Goal: Check status: Check status

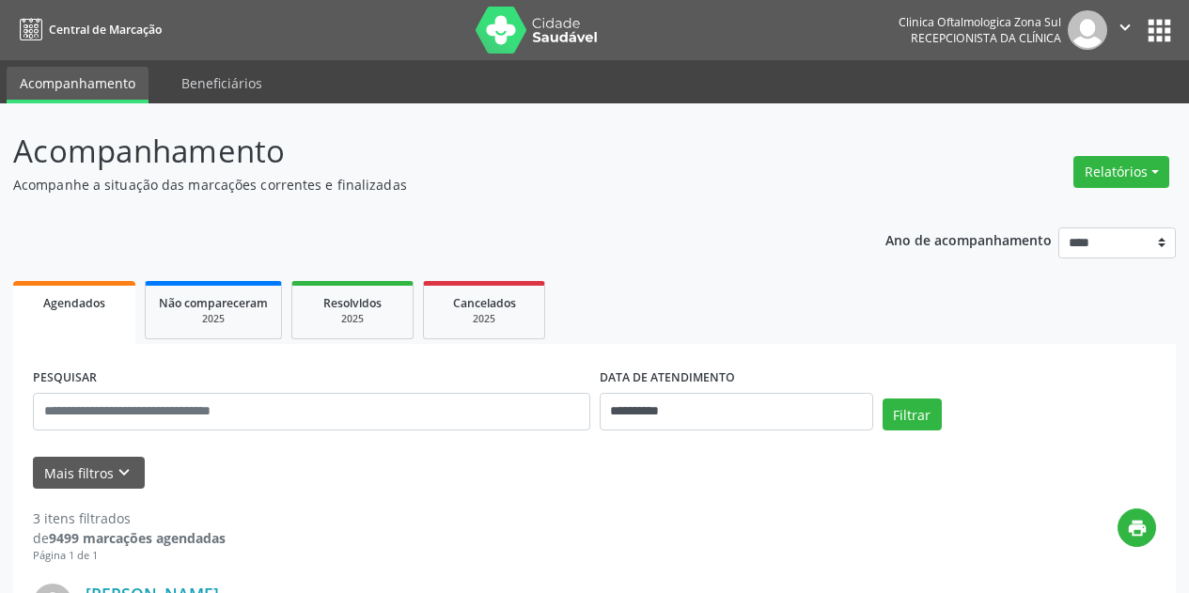
select select "*"
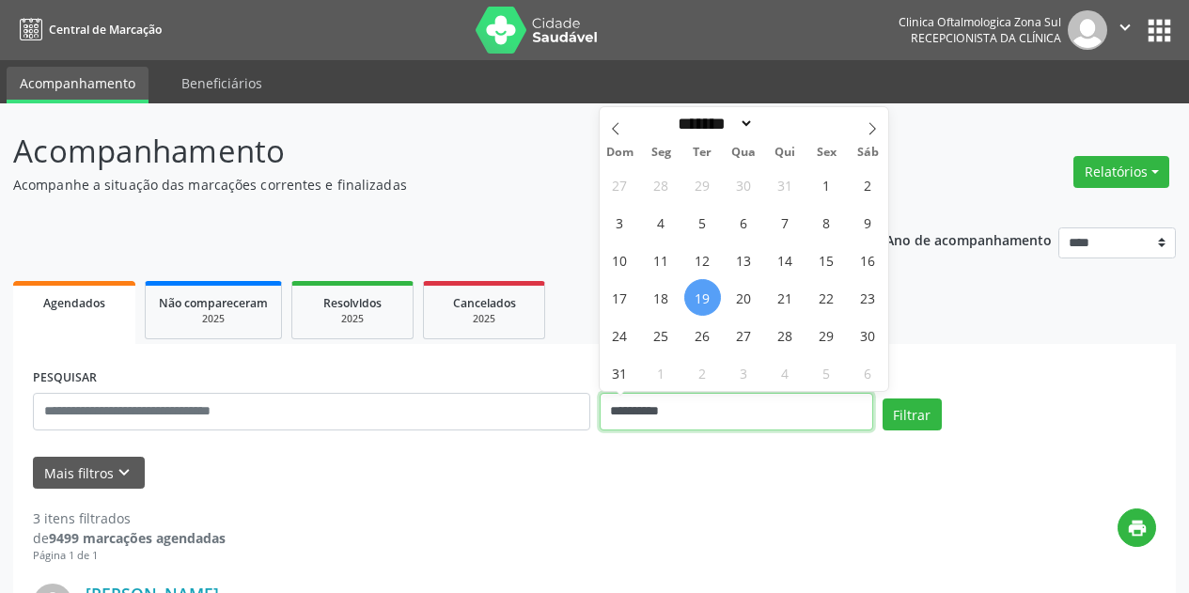
click at [739, 418] on input "**********" at bounding box center [737, 412] width 274 height 38
click at [695, 302] on span "19" at bounding box center [702, 297] width 37 height 37
type input "**********"
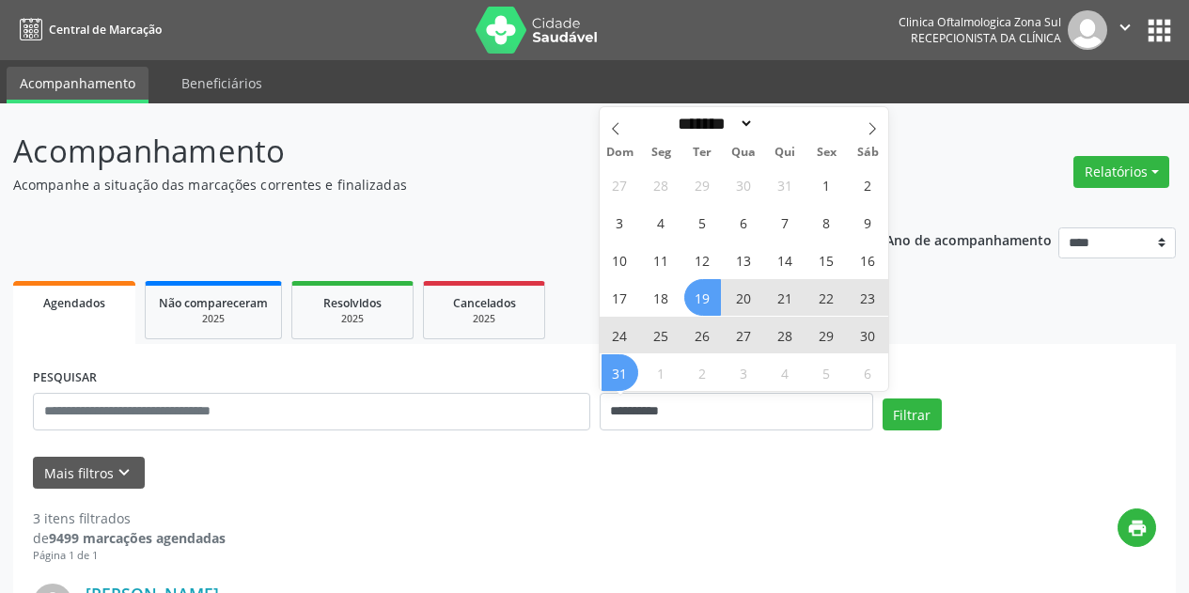
click at [618, 378] on span "31" at bounding box center [620, 372] width 37 height 37
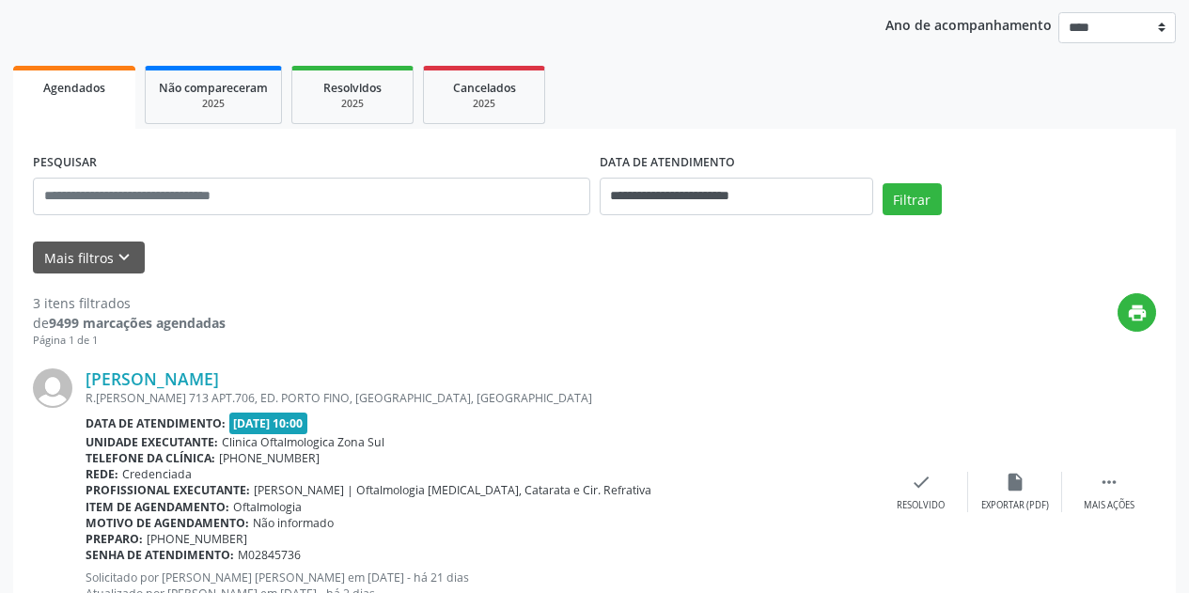
scroll to position [282, 0]
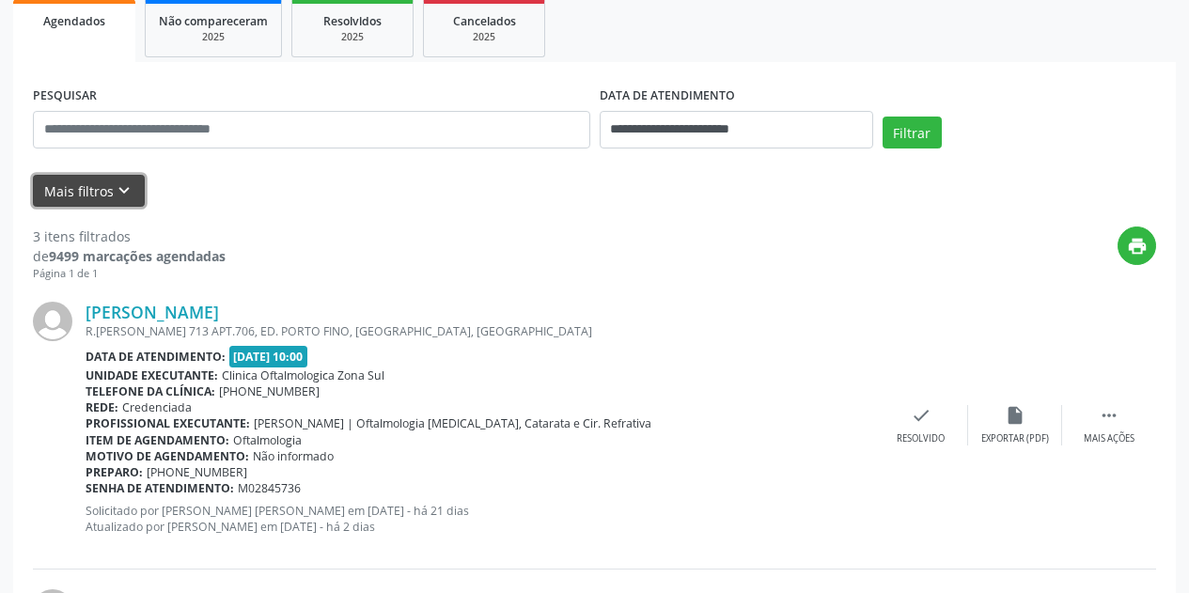
click at [125, 189] on icon "keyboard_arrow_down" at bounding box center [124, 190] width 21 height 21
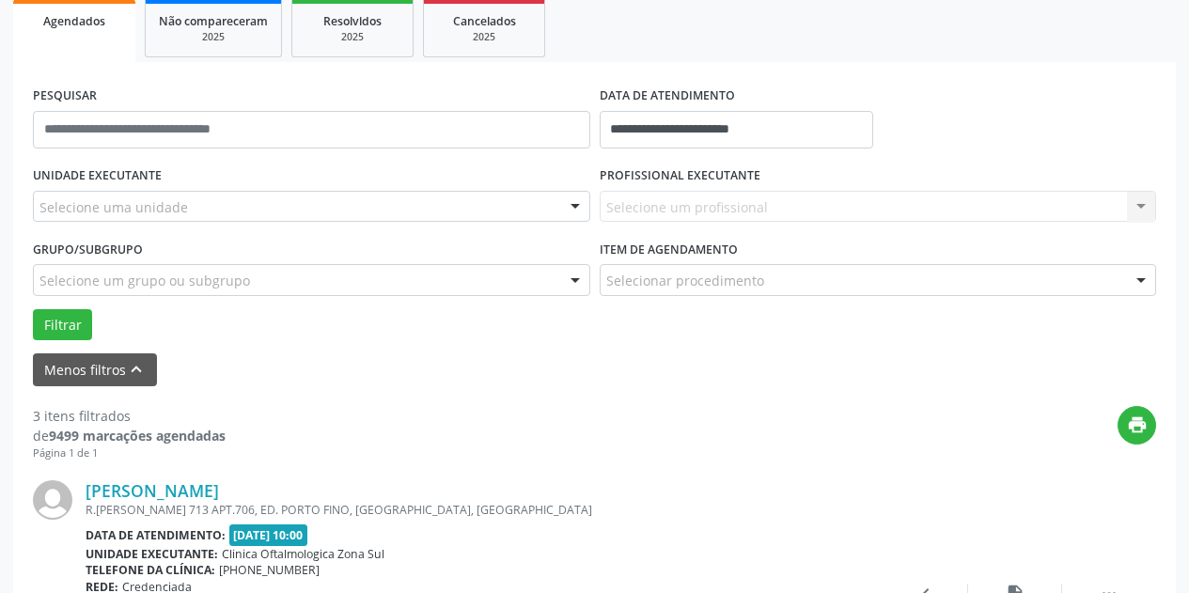
click at [253, 202] on div "Selecione uma unidade" at bounding box center [311, 207] width 557 height 32
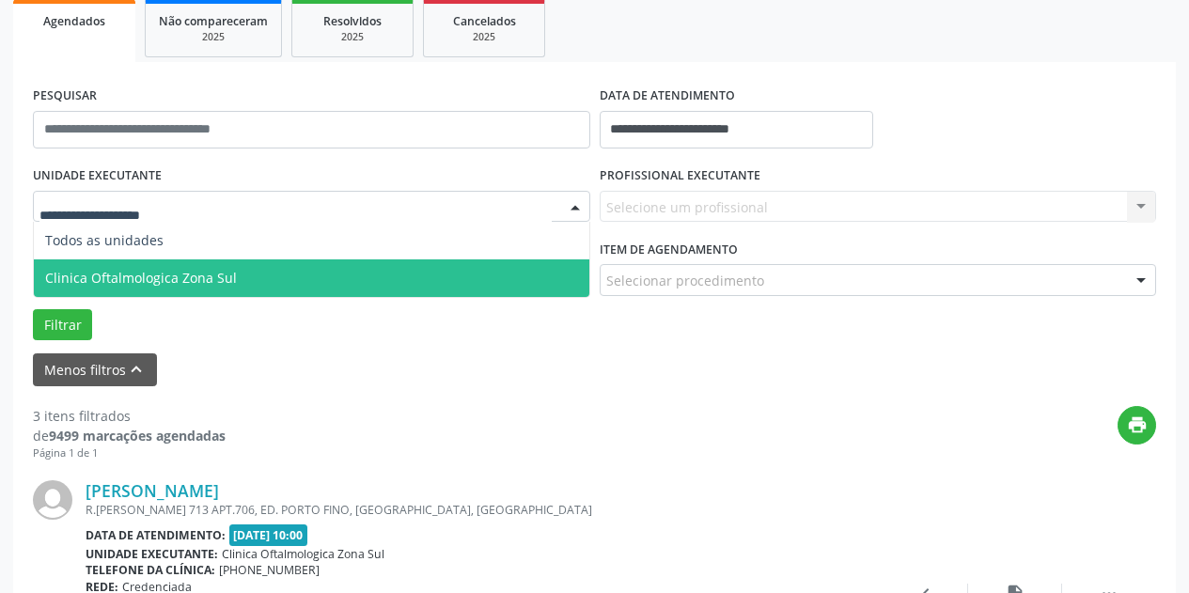
click at [261, 268] on span "Clinica Oftalmologica Zona Sul" at bounding box center [311, 278] width 555 height 38
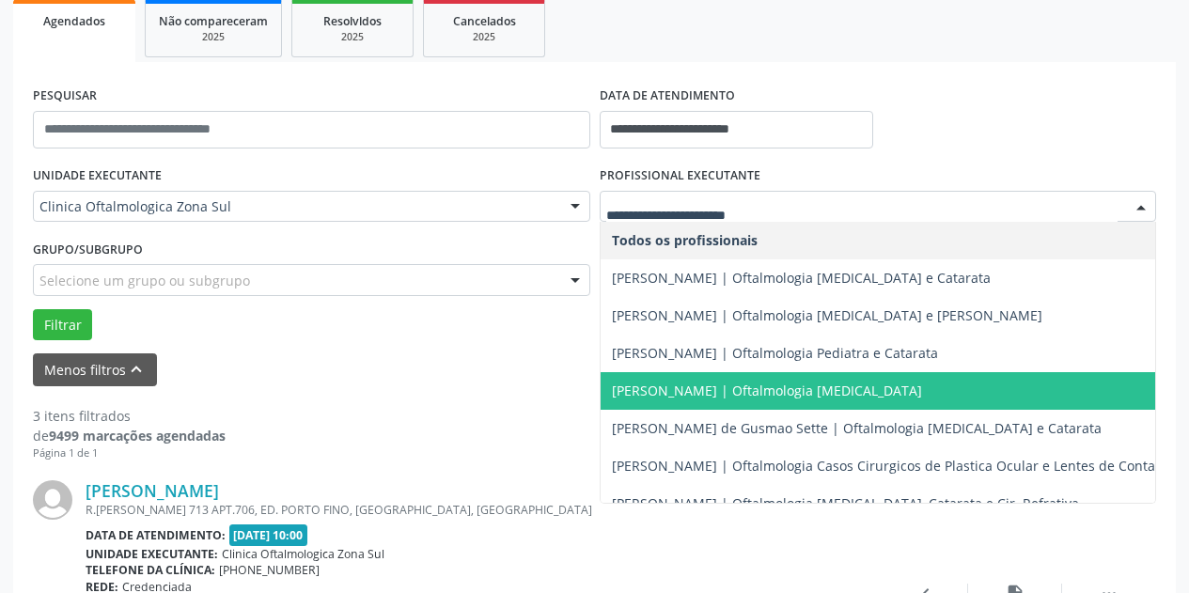
click at [694, 388] on span "[PERSON_NAME] | Oftalmologia [MEDICAL_DATA]" at bounding box center [767, 391] width 310 height 18
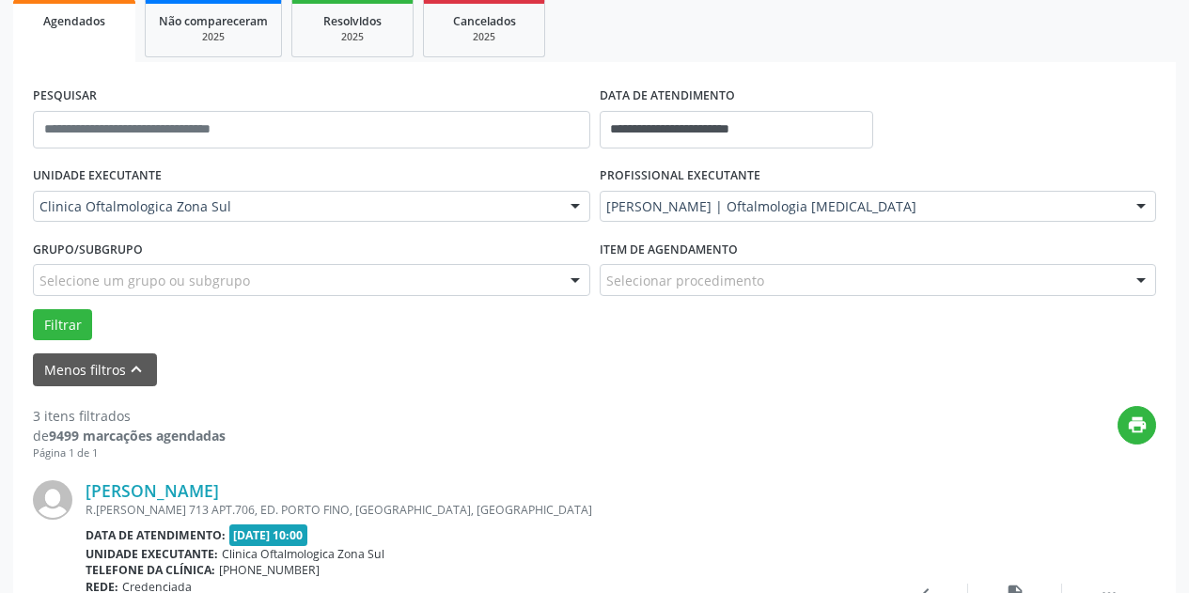
click at [408, 275] on div "Selecione um grupo ou subgrupo" at bounding box center [311, 280] width 557 height 32
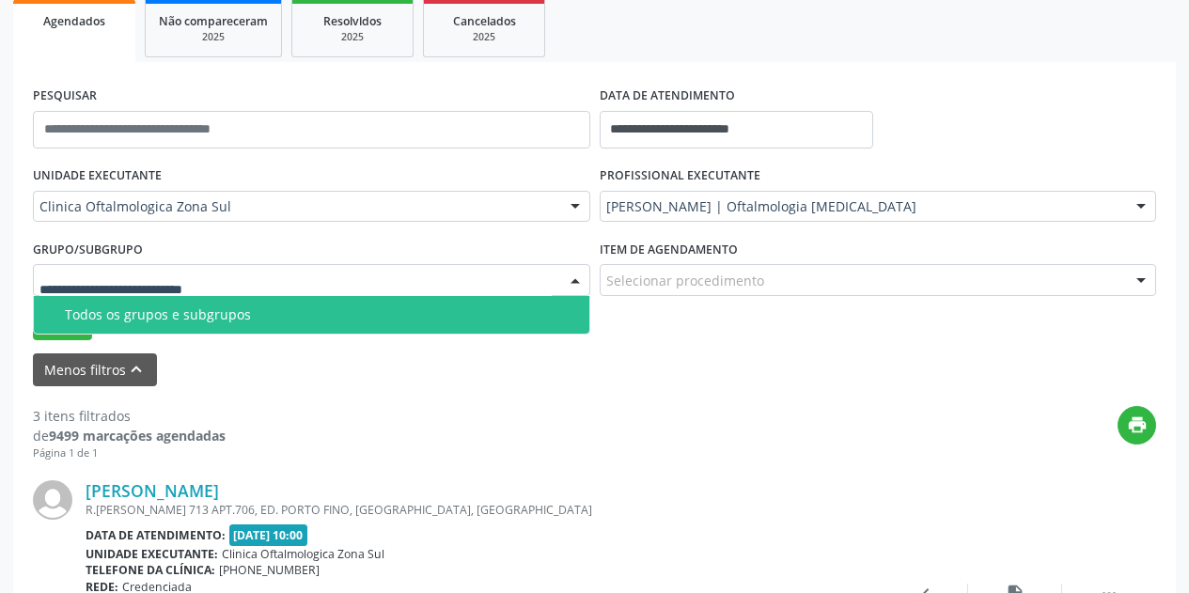
click at [401, 317] on div "Todos os grupos e subgrupos" at bounding box center [321, 314] width 513 height 15
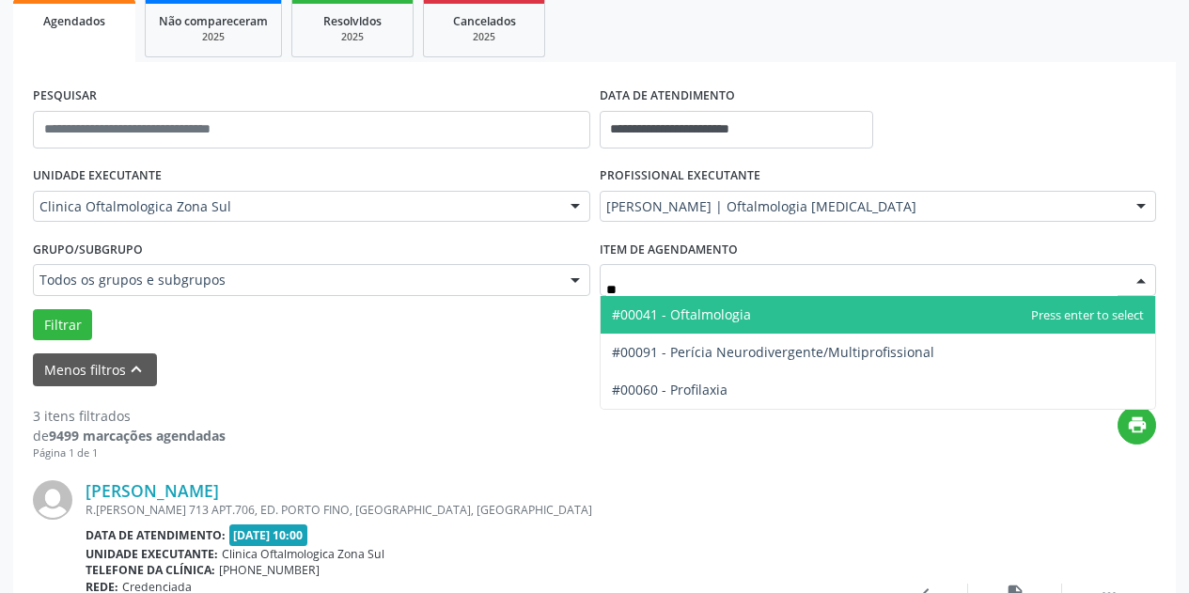
type input "***"
click at [684, 310] on span "#00041 - Oftalmologia" at bounding box center [681, 314] width 139 height 18
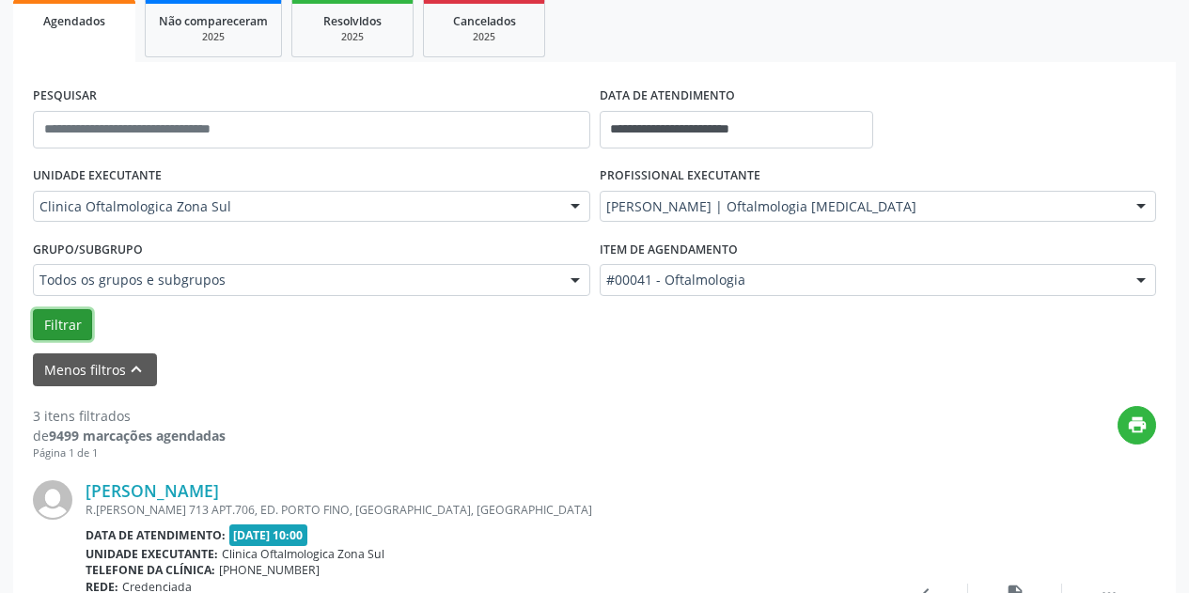
click at [82, 332] on button "Filtrar" at bounding box center [62, 325] width 59 height 32
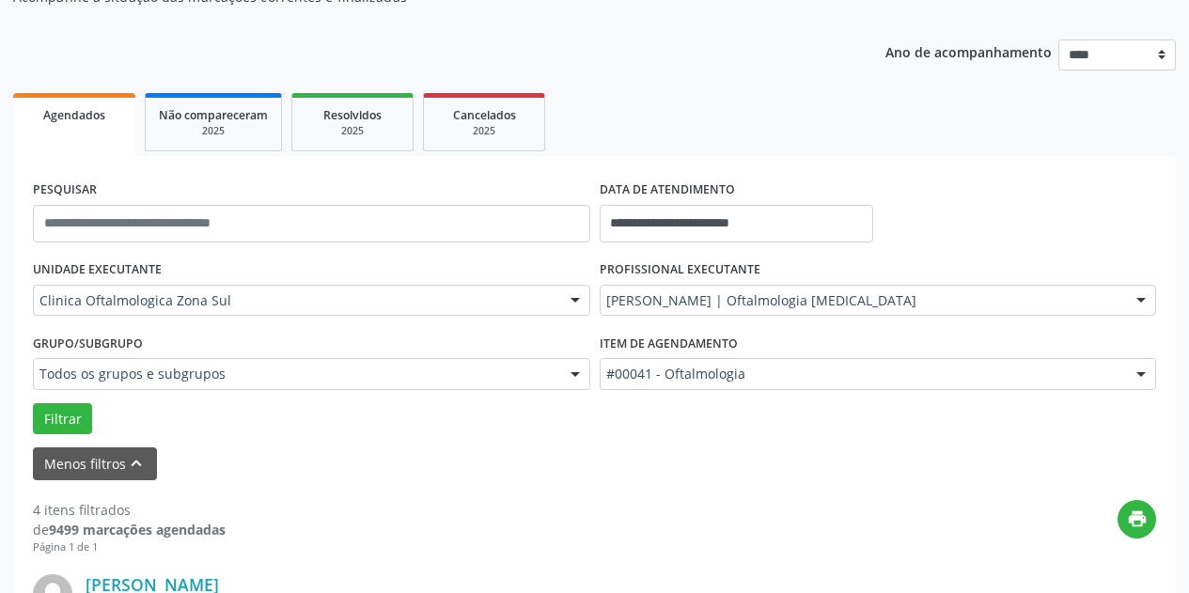
scroll to position [0, 0]
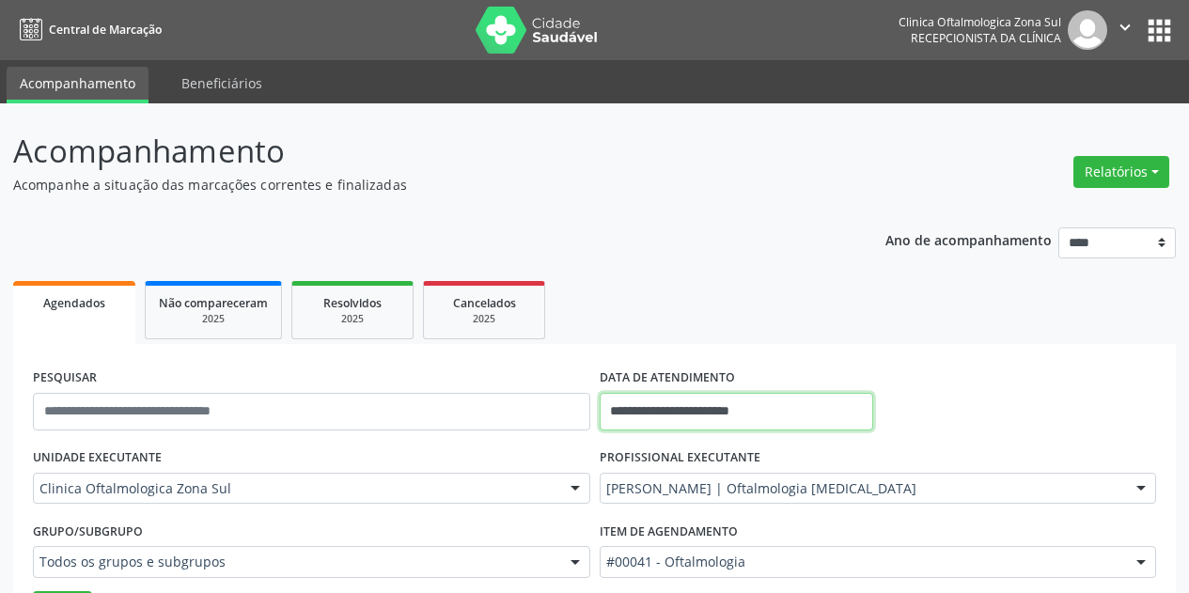
click at [818, 416] on input "**********" at bounding box center [737, 412] width 274 height 38
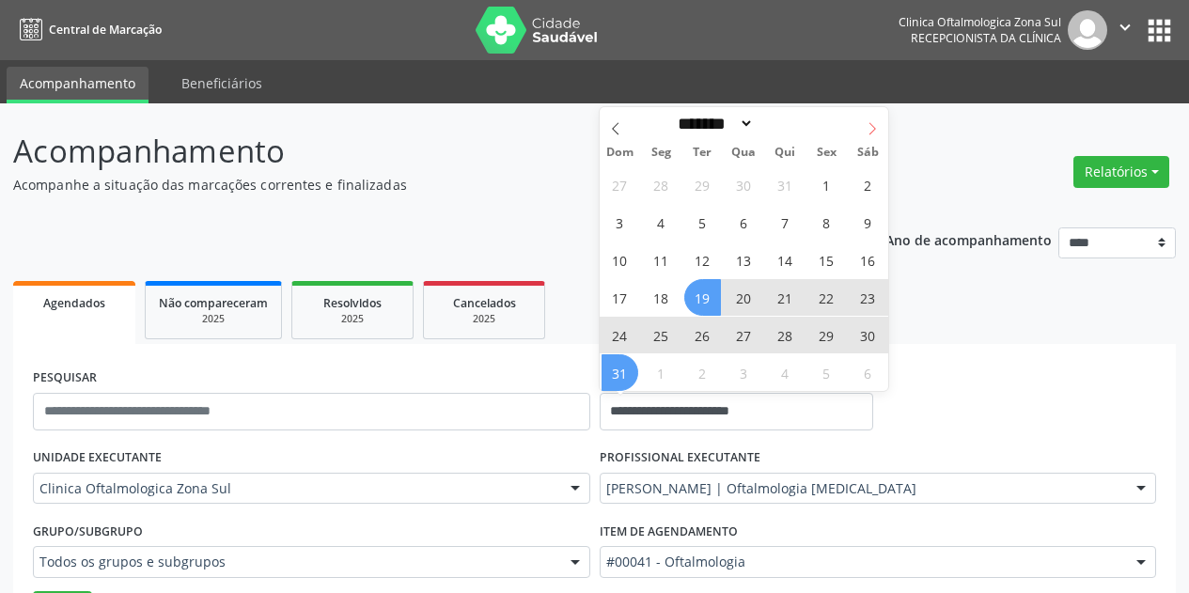
click at [871, 126] on icon at bounding box center [872, 128] width 13 height 13
select select "*"
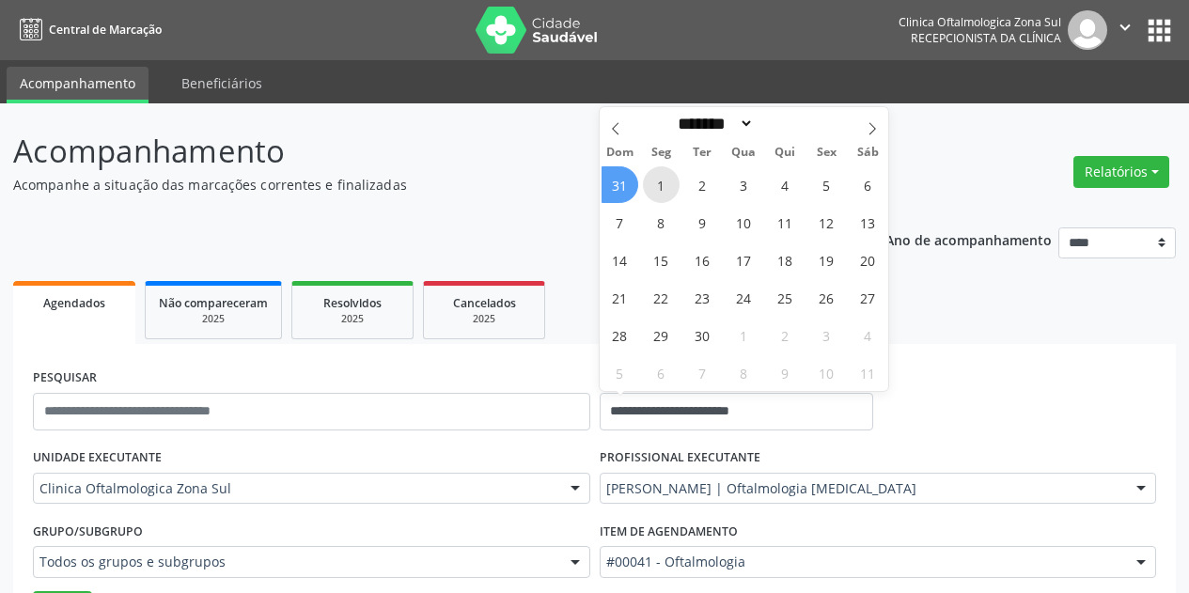
click at [660, 183] on span "1" at bounding box center [661, 184] width 37 height 37
type input "**********"
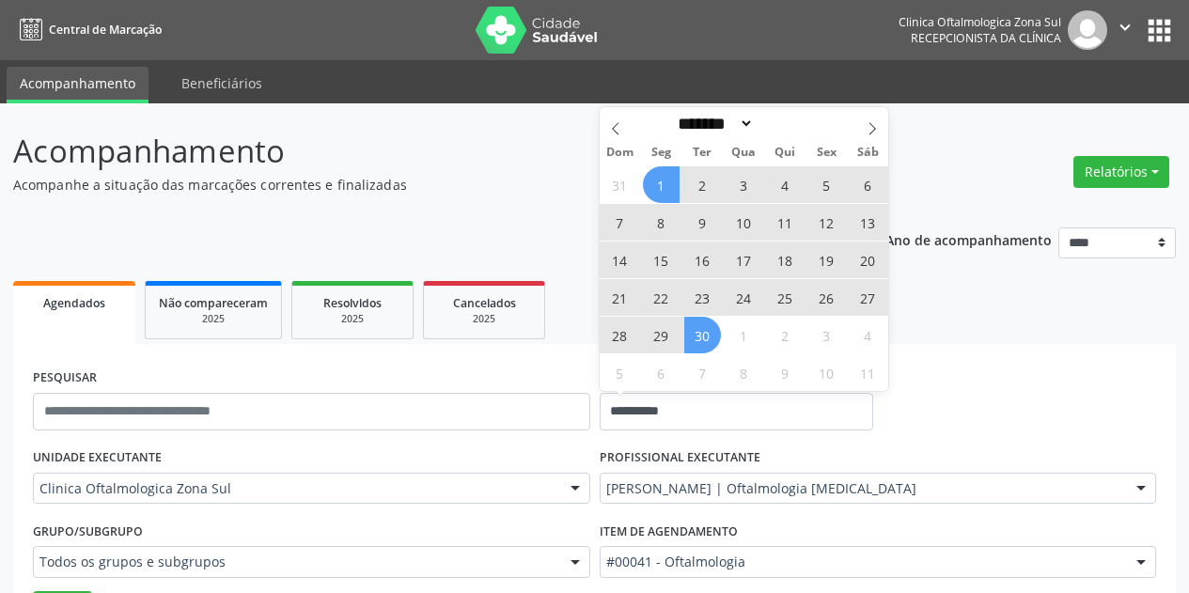
click at [707, 331] on span "30" at bounding box center [702, 335] width 37 height 37
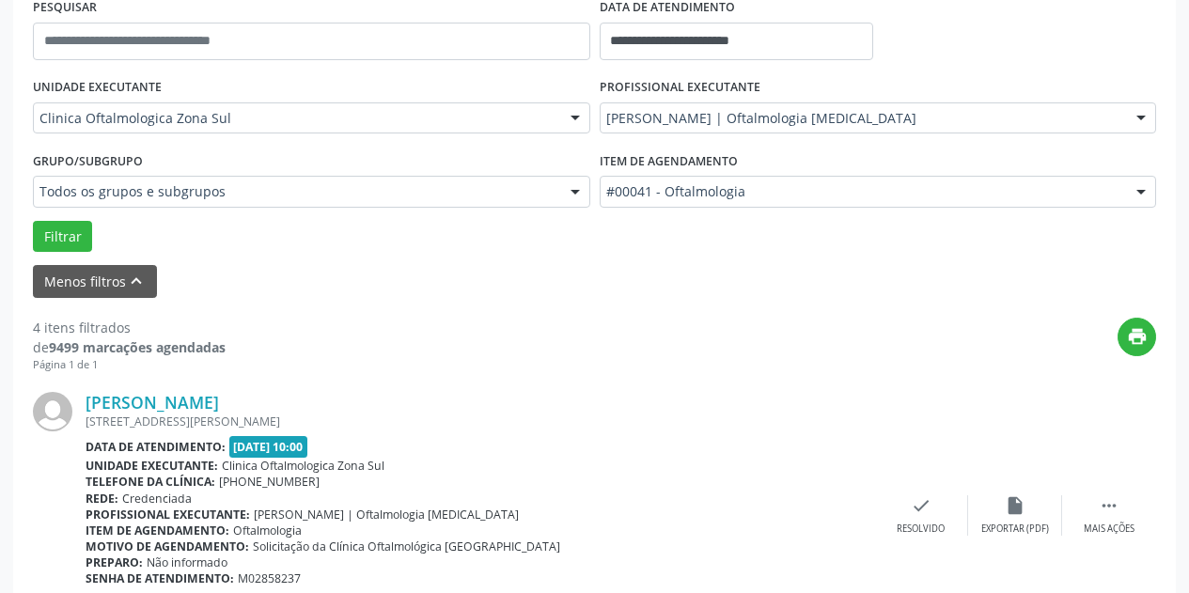
scroll to position [376, 0]
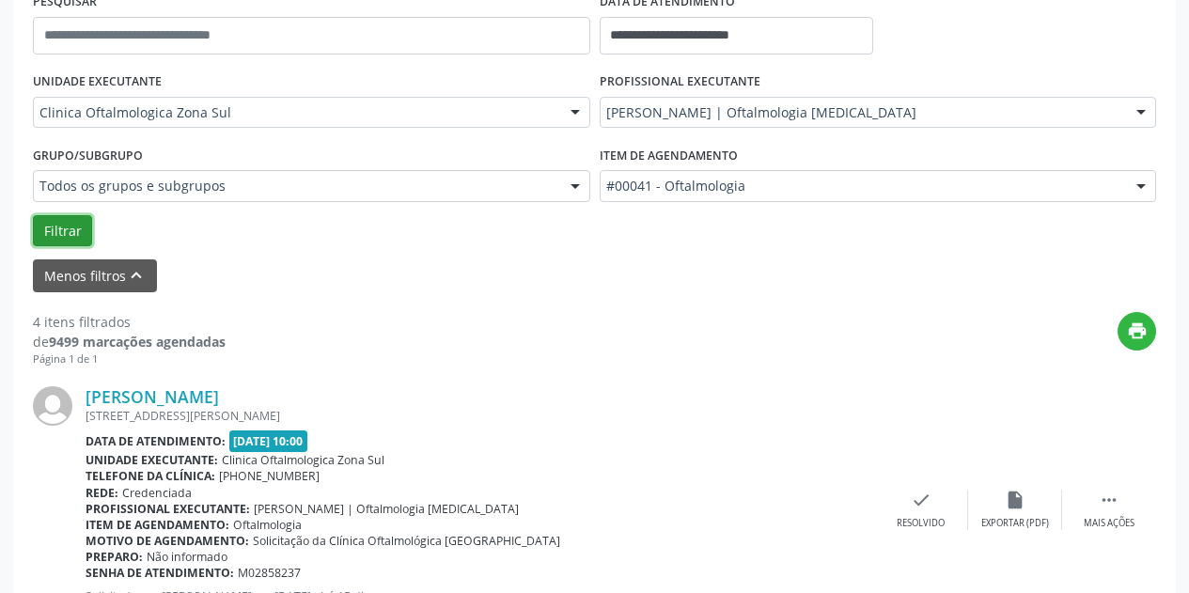
click at [83, 228] on button "Filtrar" at bounding box center [62, 231] width 59 height 32
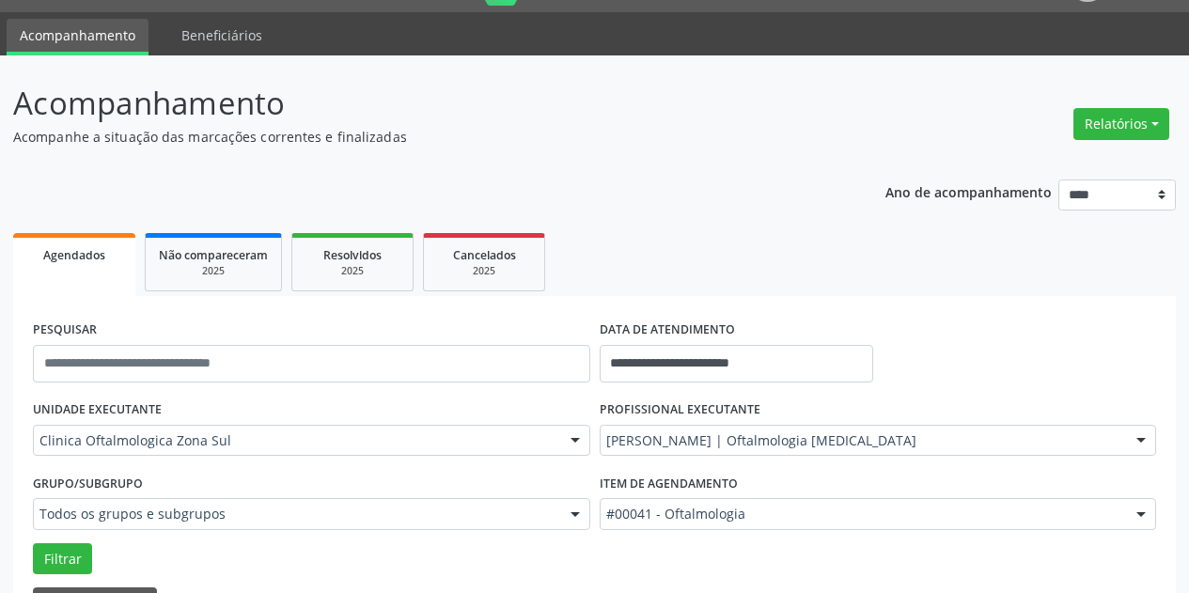
scroll to position [94, 0]
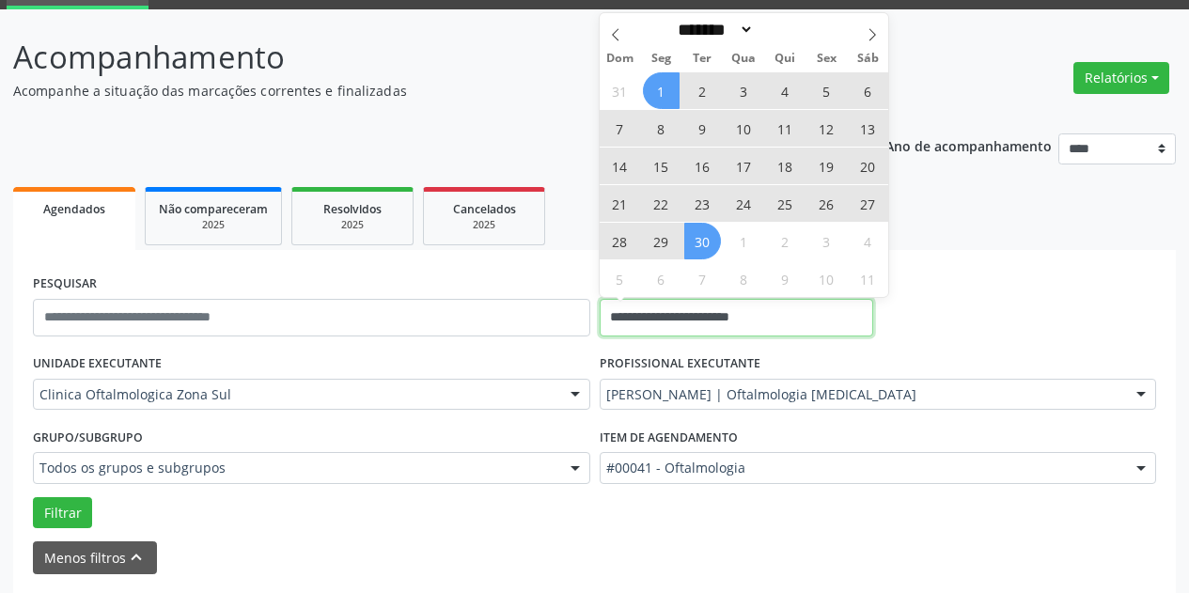
click at [827, 319] on input "**********" at bounding box center [737, 318] width 274 height 38
click at [869, 39] on icon at bounding box center [872, 34] width 13 height 13
select select "*"
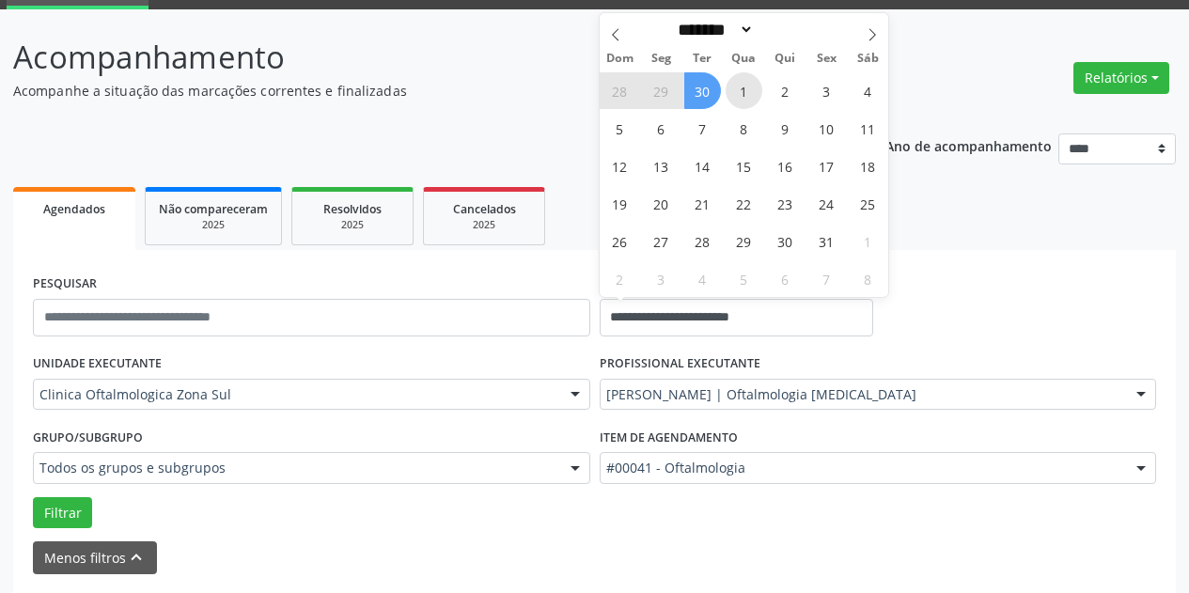
click at [741, 94] on span "1" at bounding box center [744, 90] width 37 height 37
type input "**********"
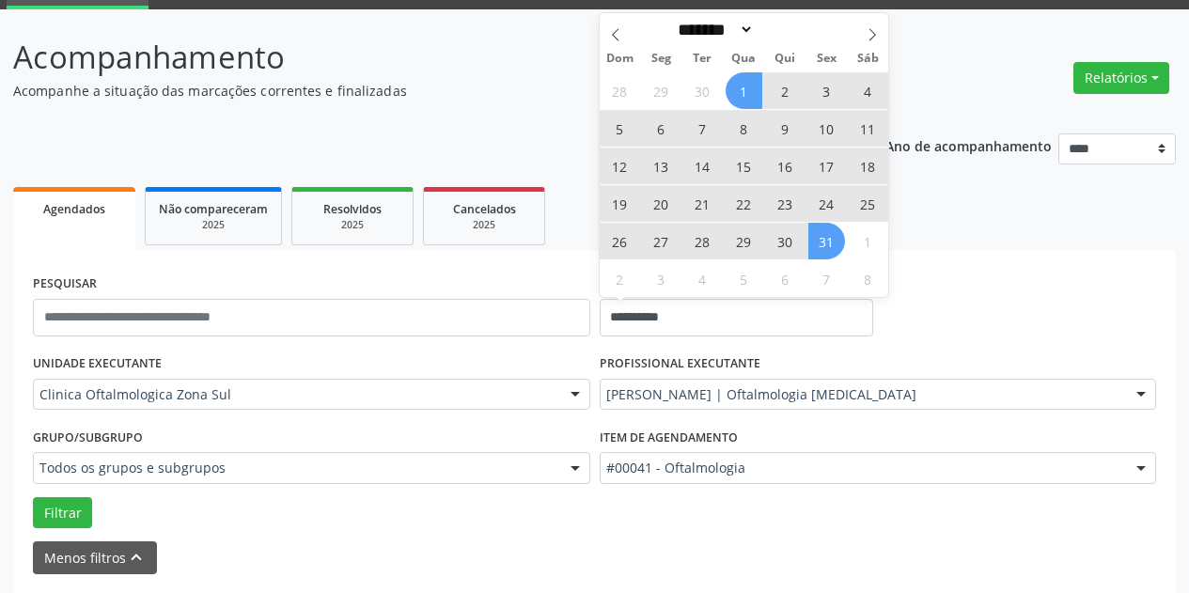
click at [825, 242] on span "31" at bounding box center [826, 241] width 37 height 37
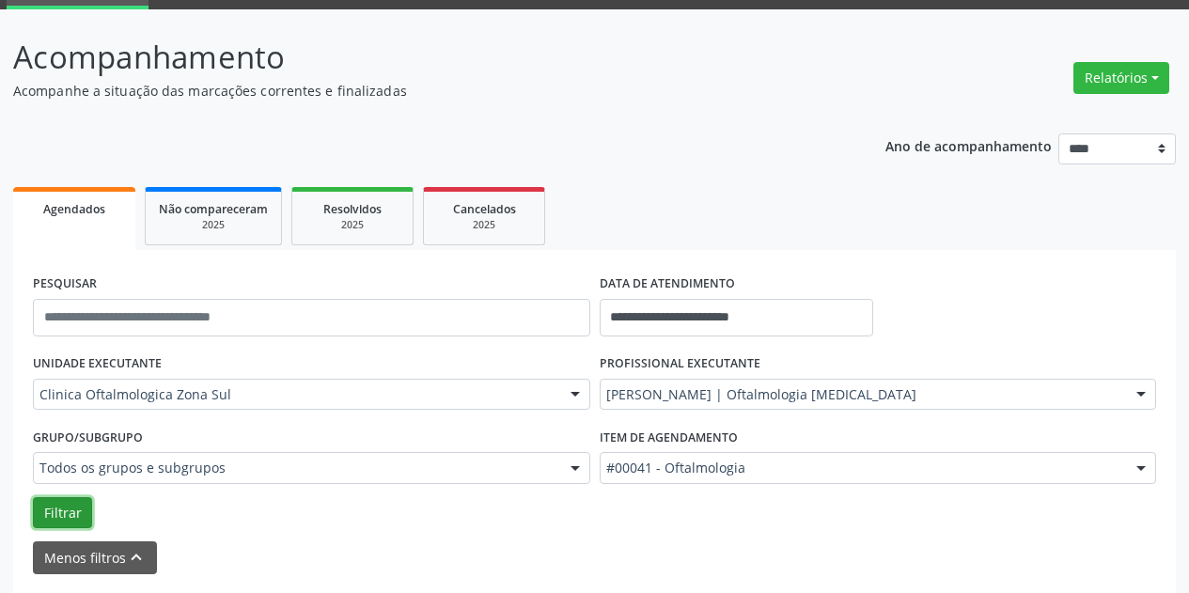
click at [48, 516] on button "Filtrar" at bounding box center [62, 513] width 59 height 32
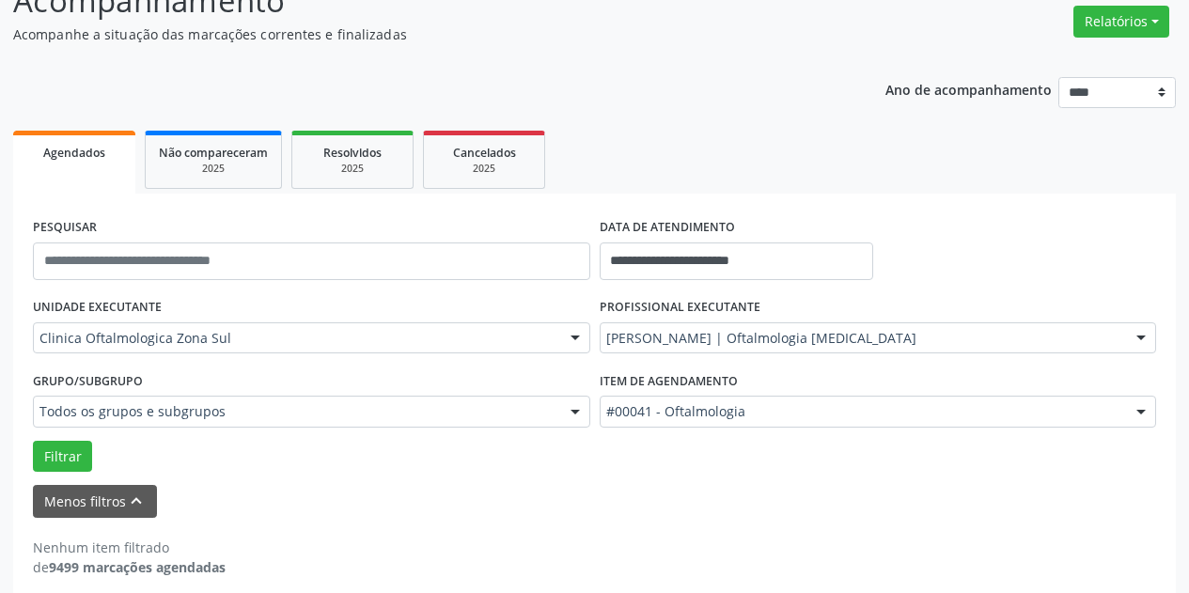
scroll to position [167, 0]
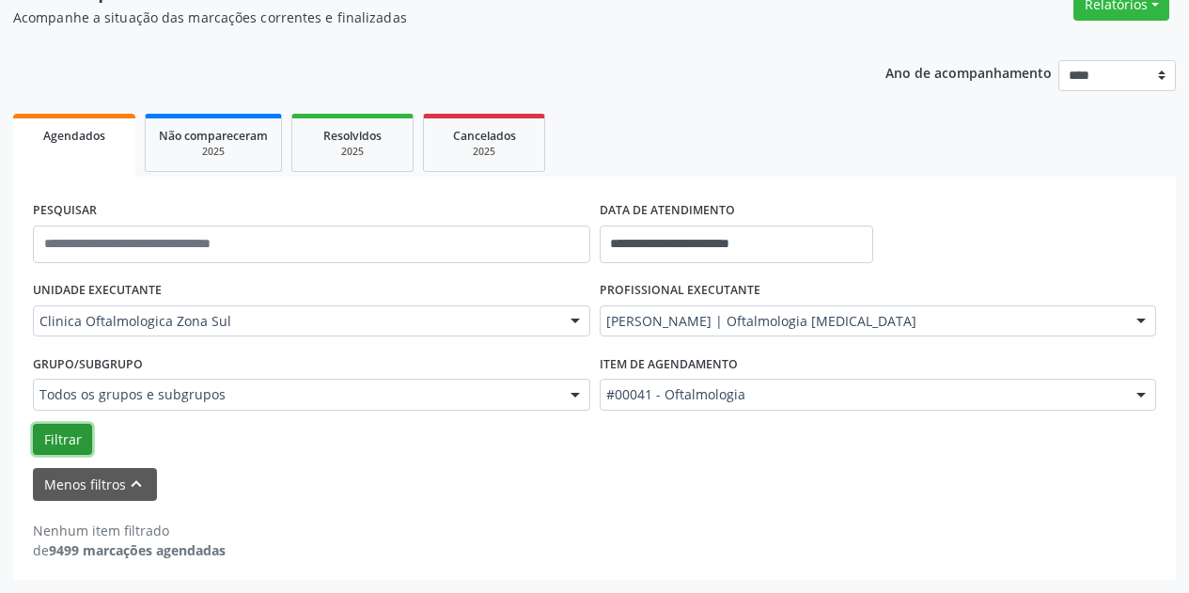
click at [65, 435] on button "Filtrar" at bounding box center [62, 440] width 59 height 32
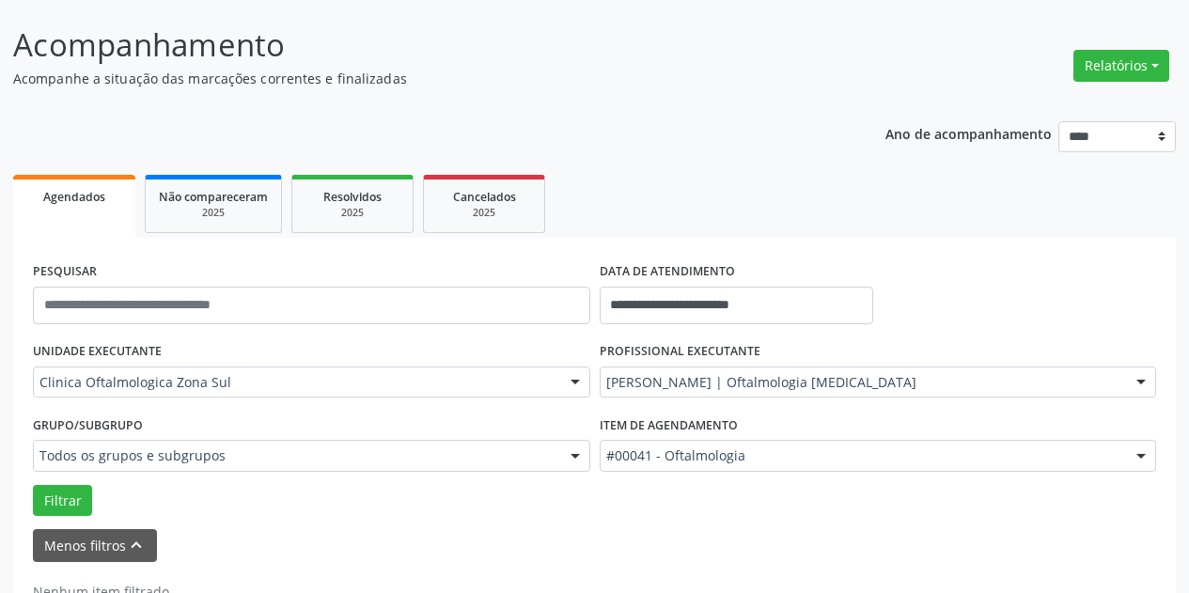
scroll to position [73, 0]
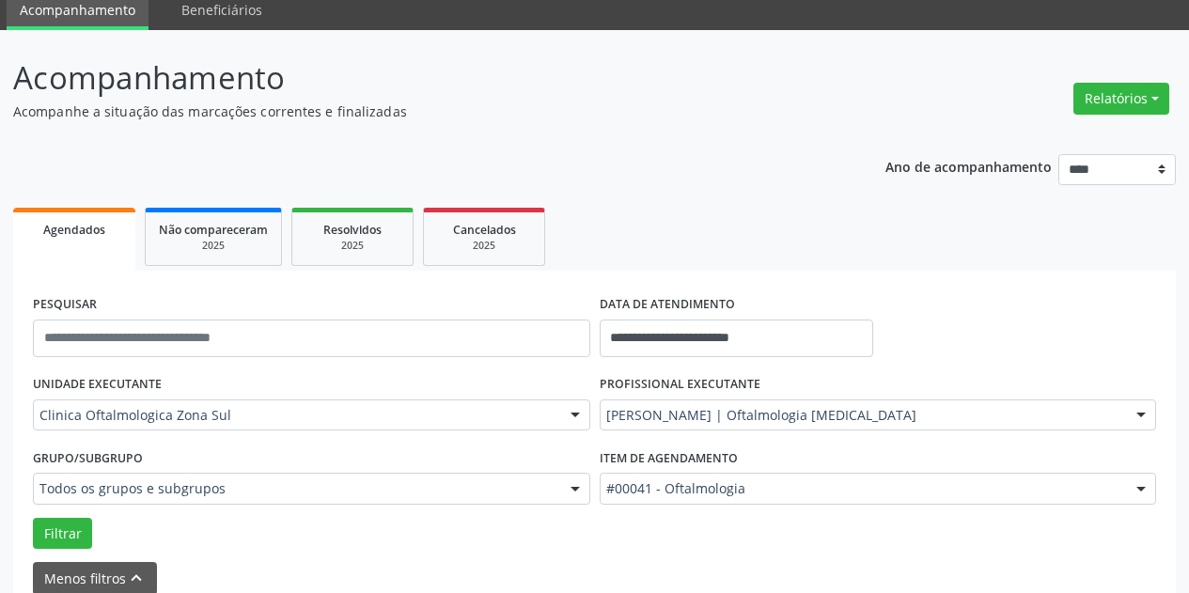
click at [785, 543] on div "Filtrar" at bounding box center [594, 534] width 1133 height 32
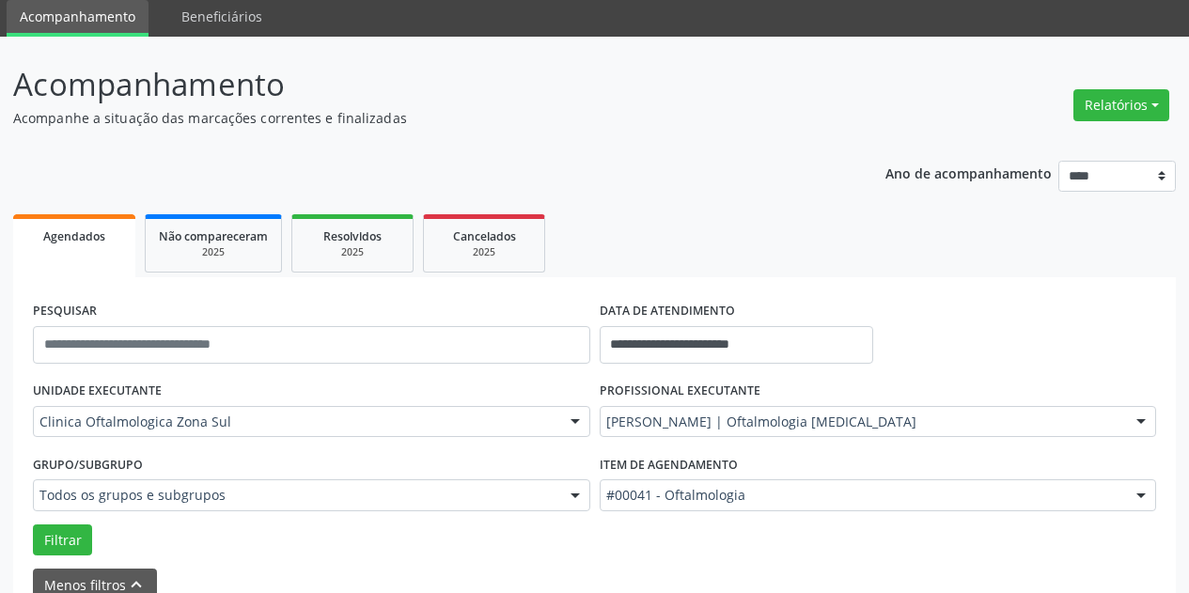
scroll to position [167, 0]
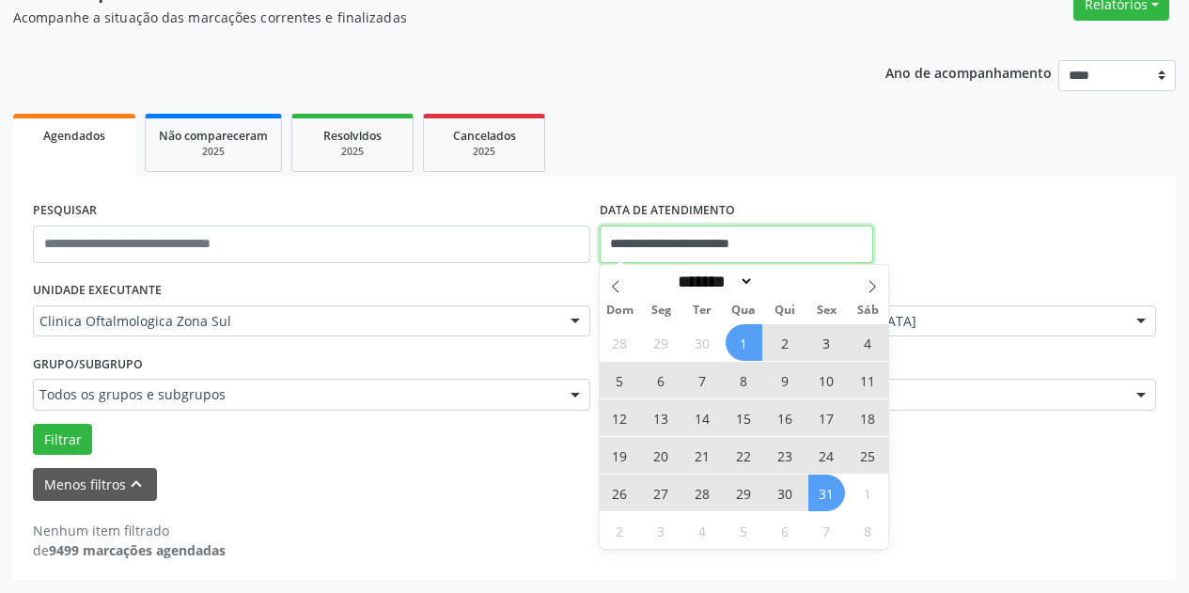
click at [790, 237] on input "**********" at bounding box center [737, 245] width 274 height 38
click at [610, 282] on icon at bounding box center [615, 286] width 13 height 13
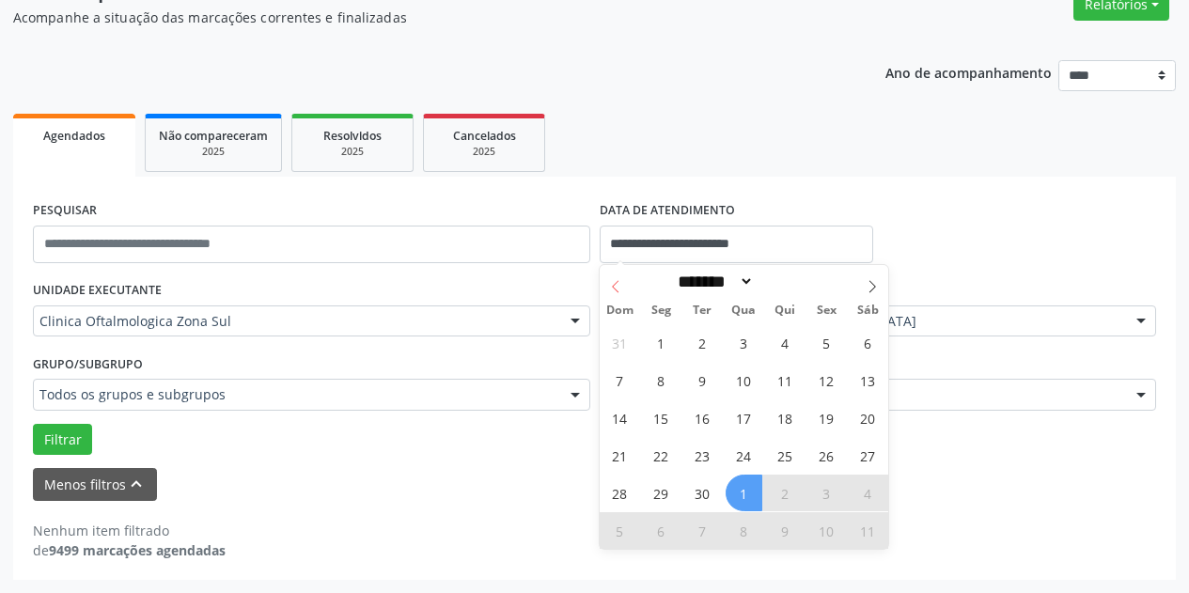
click at [613, 284] on icon at bounding box center [615, 286] width 13 height 13
select select "*"
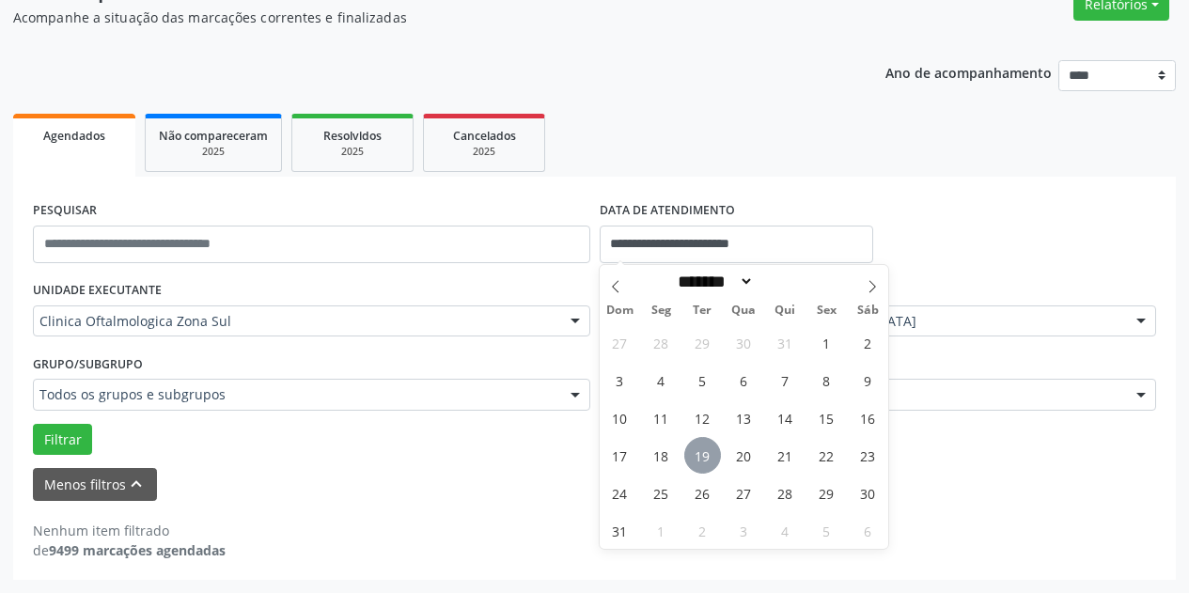
click at [704, 453] on span "19" at bounding box center [702, 455] width 37 height 37
type input "**********"
click at [741, 452] on span "20" at bounding box center [744, 455] width 37 height 37
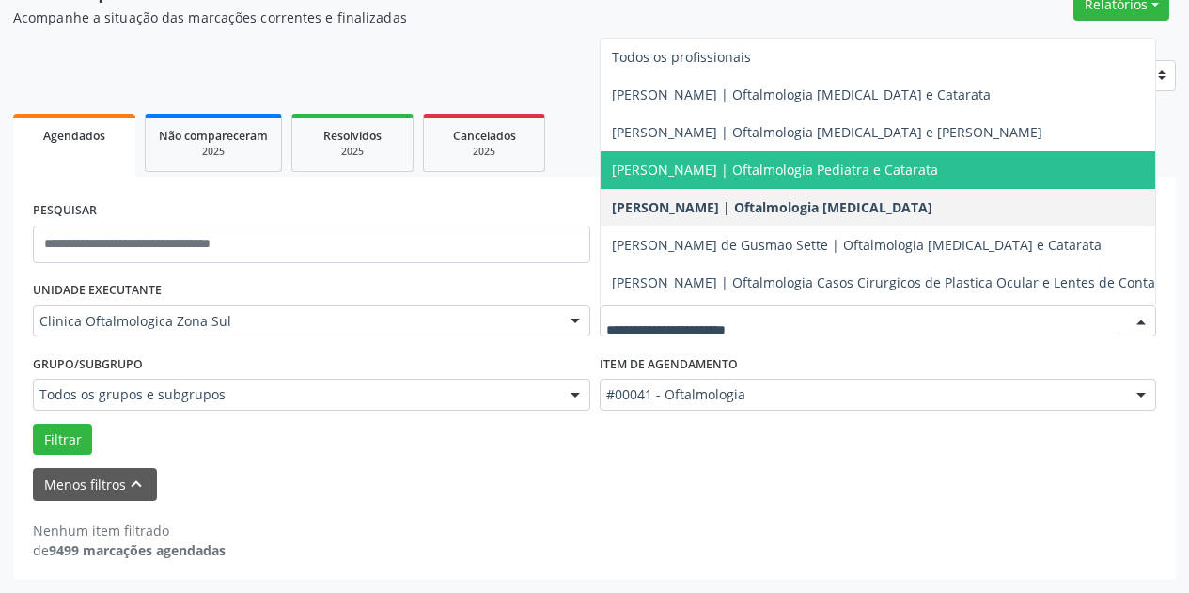
click at [707, 162] on span "[PERSON_NAME] | Oftalmologia Pediatra e Catarata" at bounding box center [775, 170] width 326 height 18
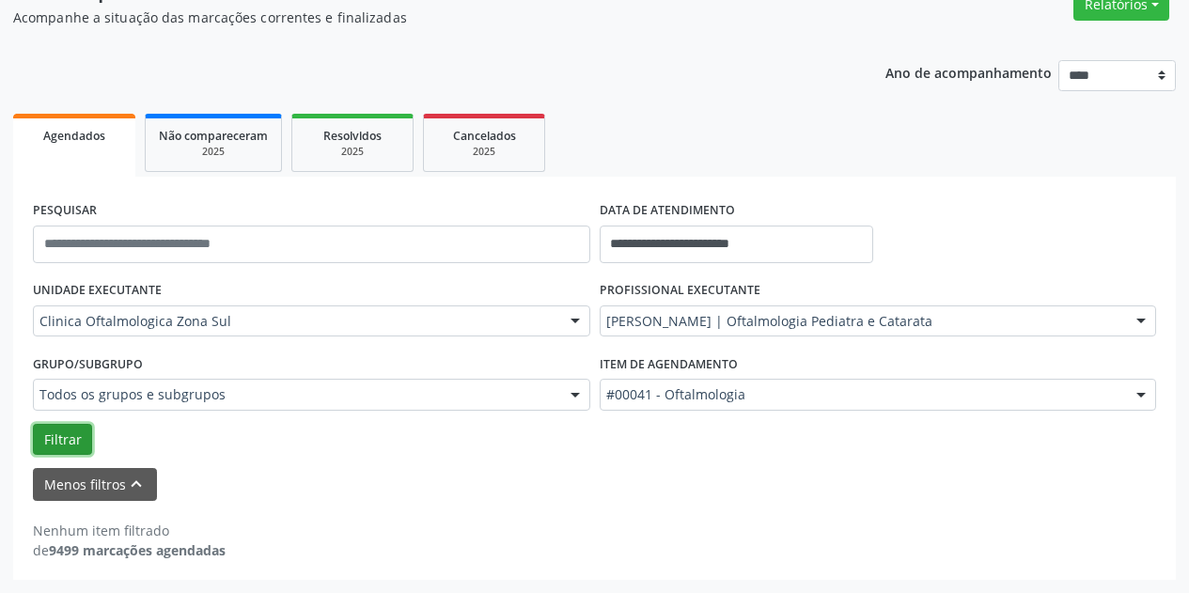
click at [53, 434] on button "Filtrar" at bounding box center [62, 440] width 59 height 32
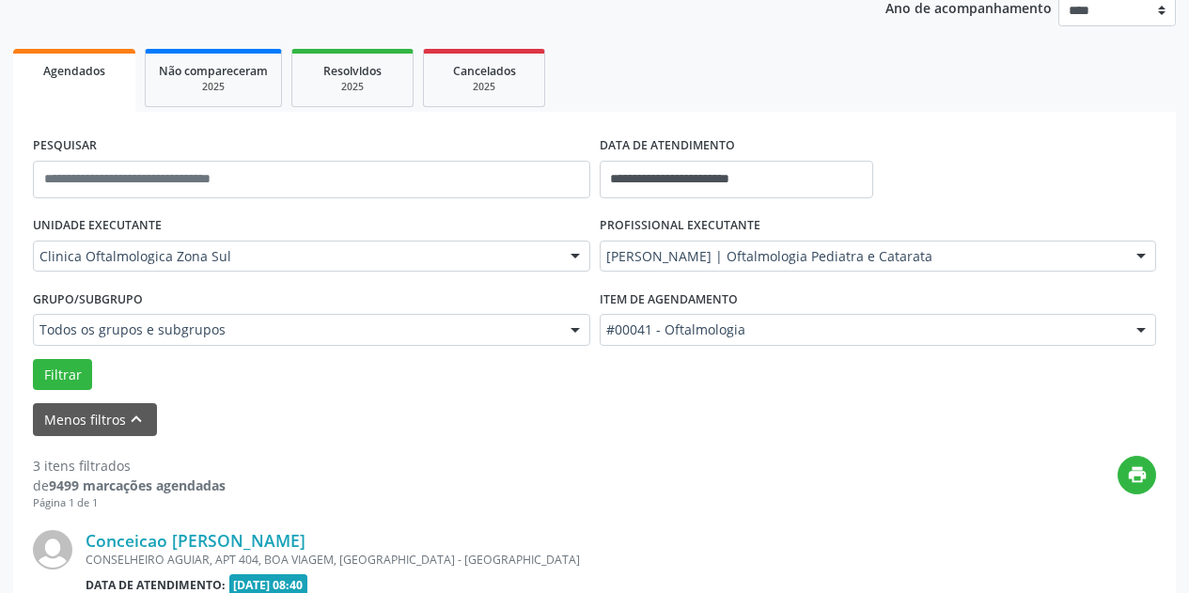
scroll to position [0, 0]
